Goal: Transaction & Acquisition: Obtain resource

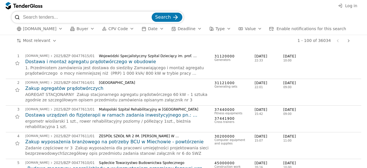
click at [84, 17] on input "search" at bounding box center [87, 16] width 128 height 11
type input "kryteria śodowiskowe"
click at [169, 15] on span "Search" at bounding box center [163, 16] width 16 height 5
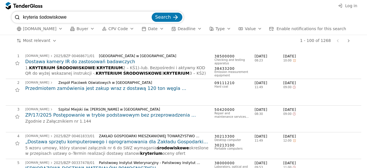
click at [86, 62] on h2 "Dostawa kamery IR do zastosowań badawczych" at bounding box center [117, 61] width 184 height 6
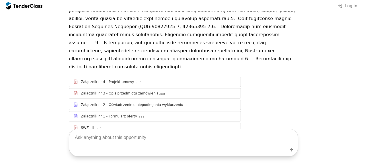
scroll to position [93, 0]
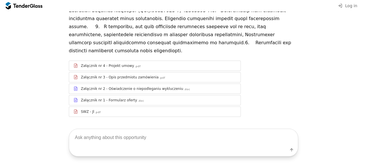
click at [95, 110] on div ".pdf" at bounding box center [98, 112] width 6 height 4
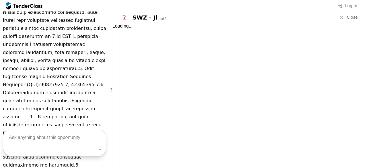
scroll to position [103, 0]
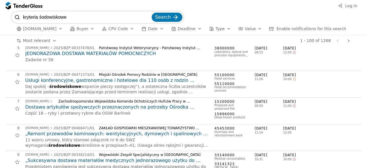
scroll to position [172, 0]
